Goal: Task Accomplishment & Management: Manage account settings

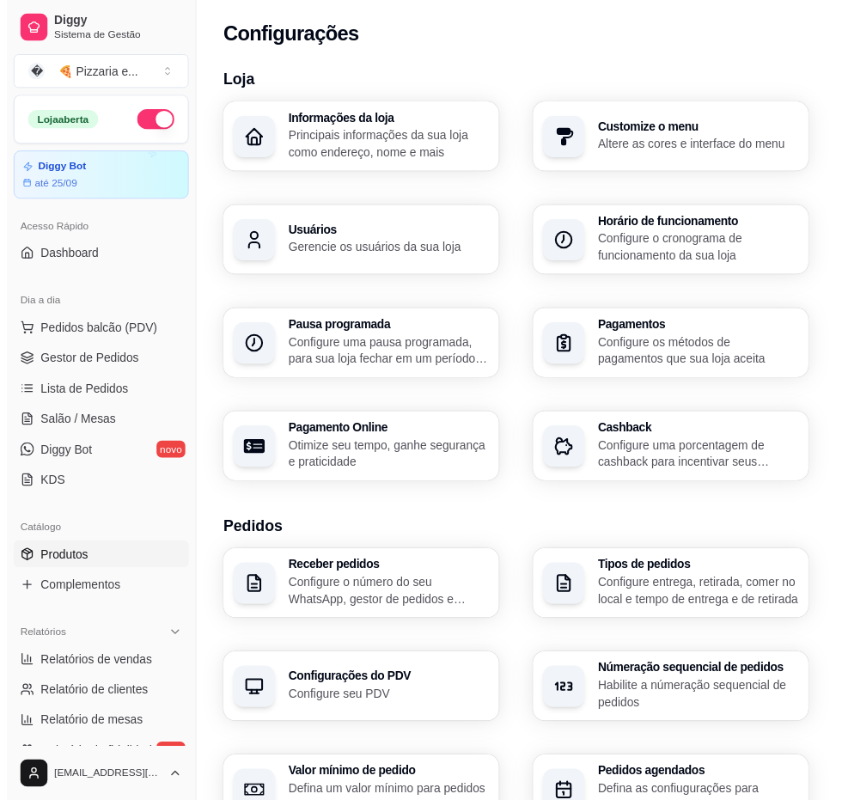
scroll to position [424, 0]
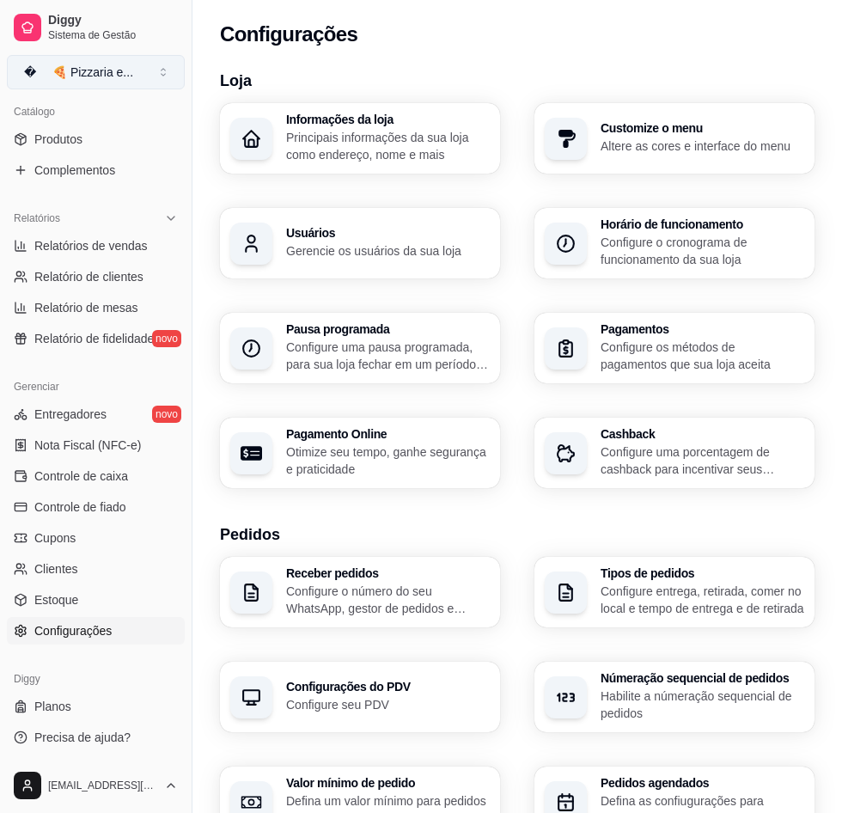
click at [95, 76] on div "🍕 Pizzaria e ..." at bounding box center [92, 72] width 81 height 17
click at [108, 136] on link "Produtos" at bounding box center [96, 138] width 178 height 27
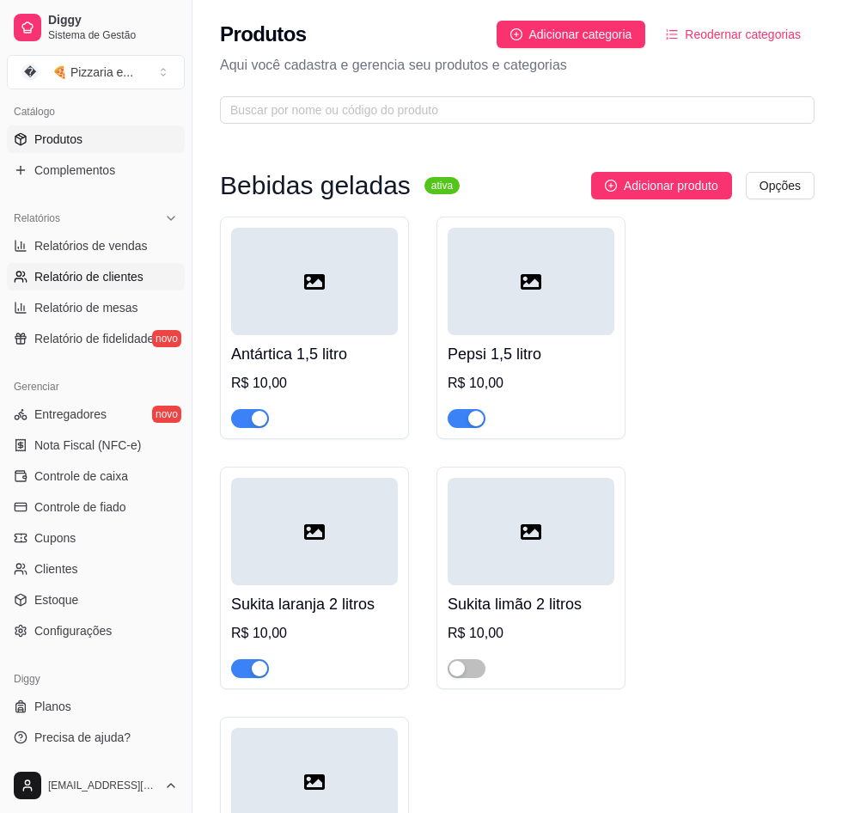
click at [114, 273] on span "Relatório de clientes" at bounding box center [88, 276] width 109 height 17
select select "30"
select select "HIGHEST_TOTAL_SPENT_WITH_ORDERS"
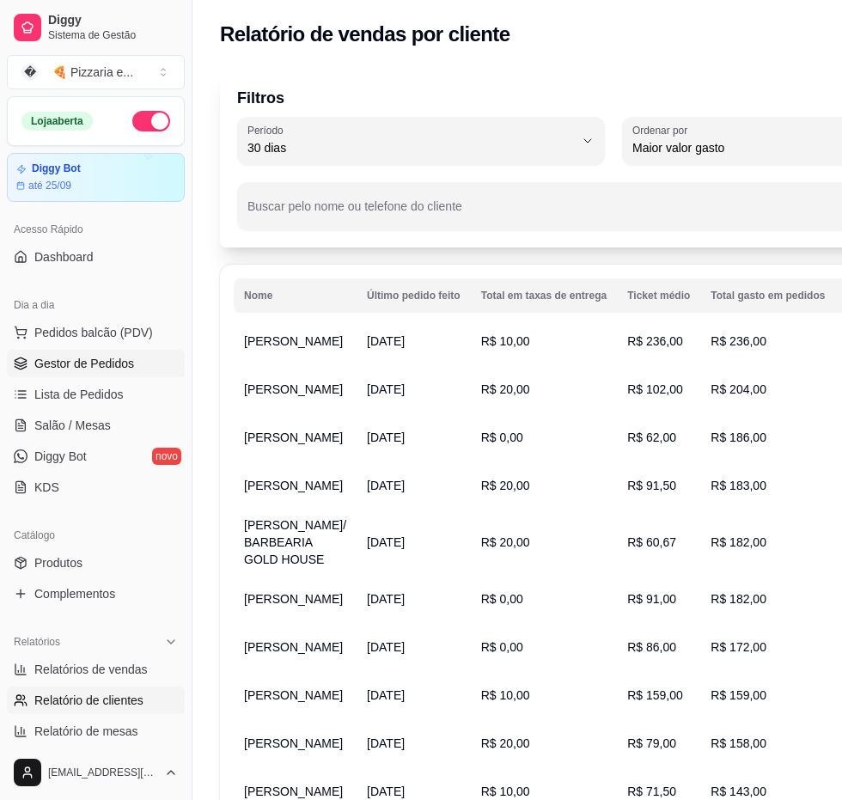
click at [76, 359] on span "Gestor de Pedidos" at bounding box center [84, 363] width 100 height 17
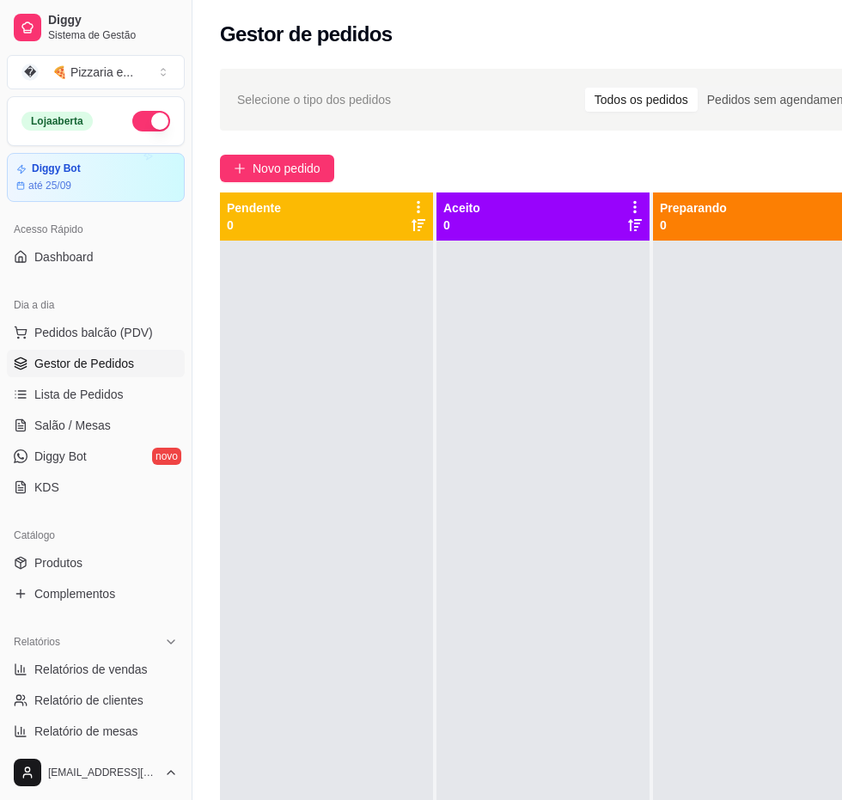
click at [93, 363] on span "Gestor de Pedidos" at bounding box center [84, 363] width 100 height 17
click at [97, 393] on span "Lista de Pedidos" at bounding box center [78, 394] width 89 height 17
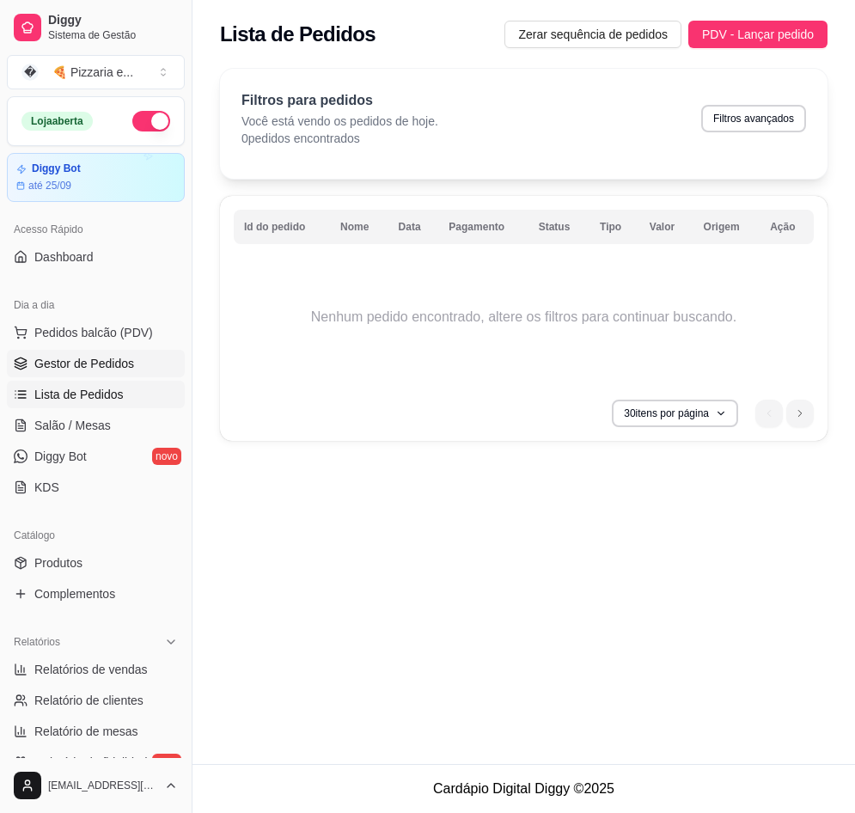
click at [95, 358] on span "Gestor de Pedidos" at bounding box center [84, 363] width 100 height 17
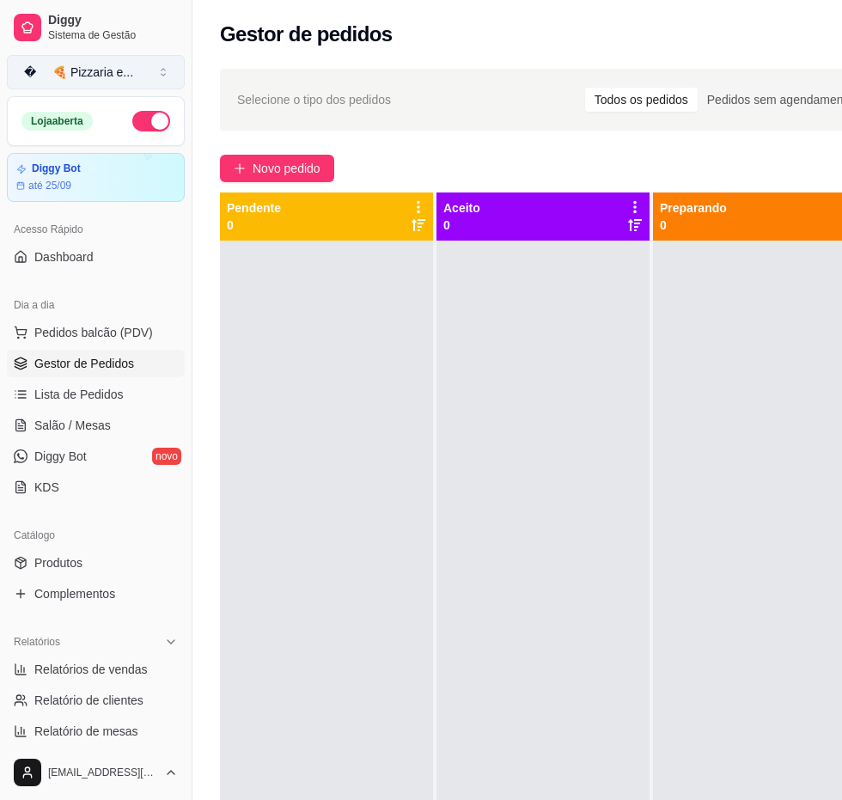
click at [133, 74] on button "� 🍕 Pizzaria e ..." at bounding box center [96, 72] width 178 height 34
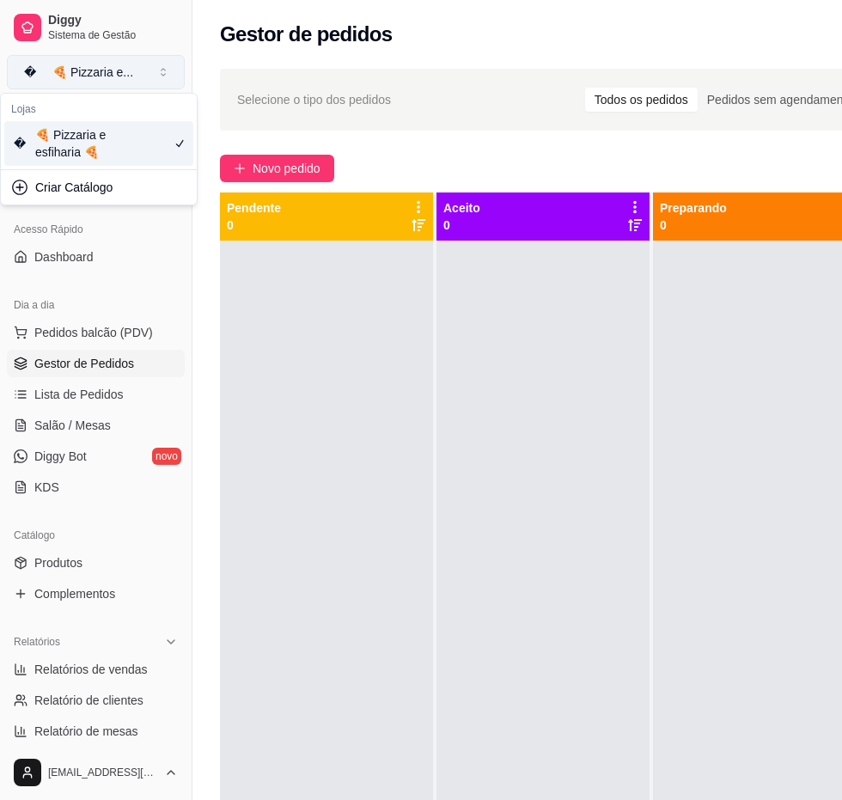
click at [133, 74] on button "� 🍕 Pizzaria e ..." at bounding box center [96, 72] width 178 height 34
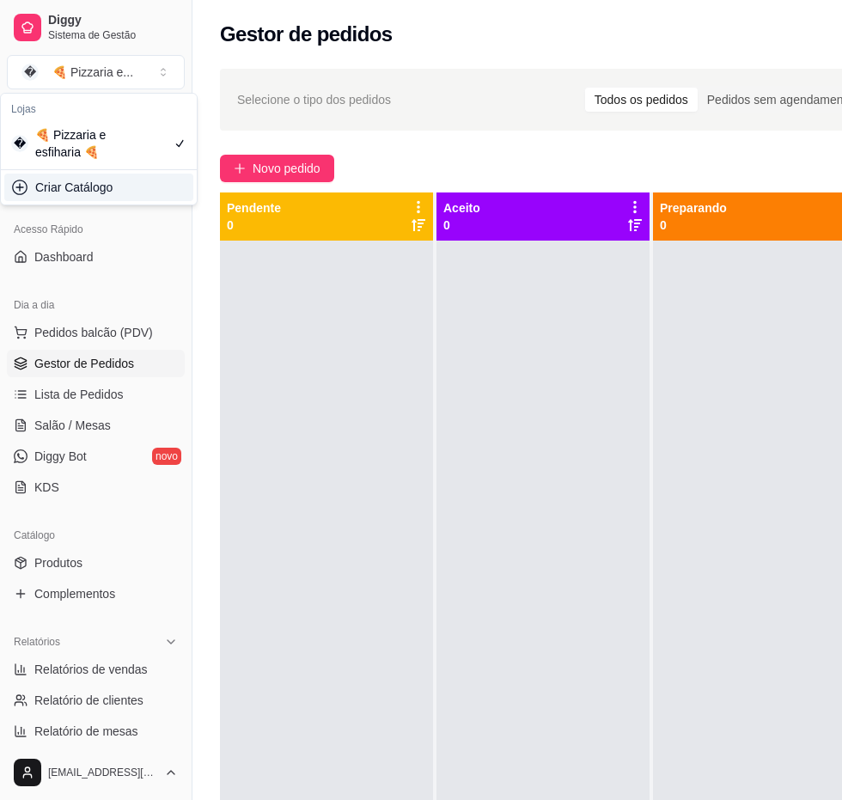
click at [257, 347] on div at bounding box center [326, 641] width 213 height 800
